Goal: Navigation & Orientation: Find specific page/section

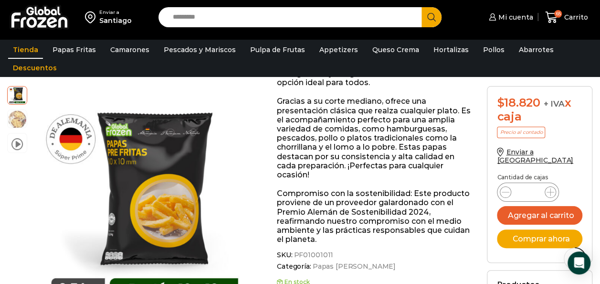
click at [31, 53] on link "Tienda" at bounding box center [25, 50] width 35 height 18
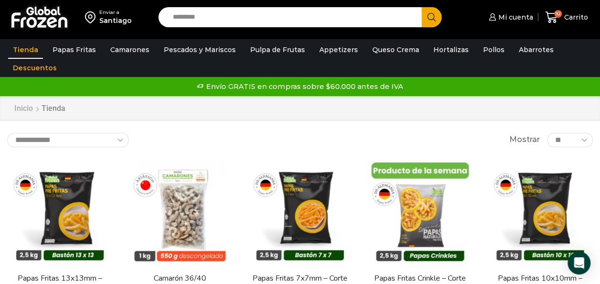
click at [26, 109] on link "Inicio" at bounding box center [24, 108] width 20 height 11
